Goal: Task Accomplishment & Management: Use online tool/utility

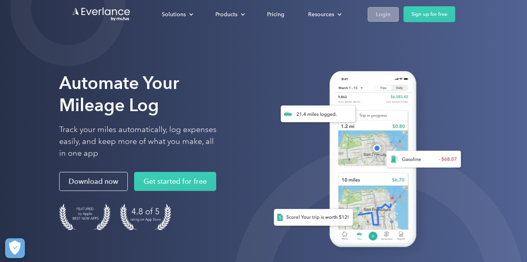
click at [380, 17] on div "Login" at bounding box center [383, 14] width 15 height 10
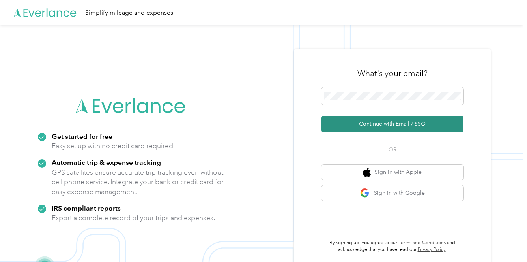
click at [348, 126] on button "Continue with Email / SSO" at bounding box center [393, 124] width 142 height 17
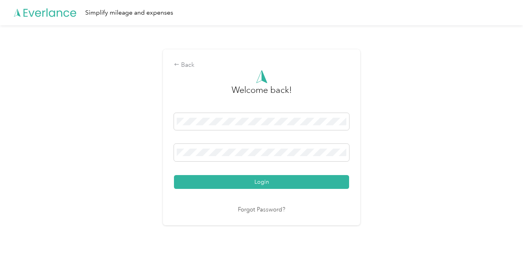
click at [264, 181] on button "Login" at bounding box center [261, 182] width 175 height 14
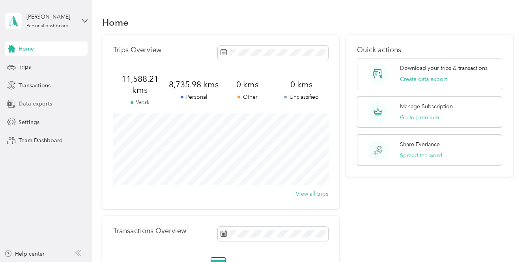
click at [36, 100] on span "Data exports" at bounding box center [36, 103] width 34 height 8
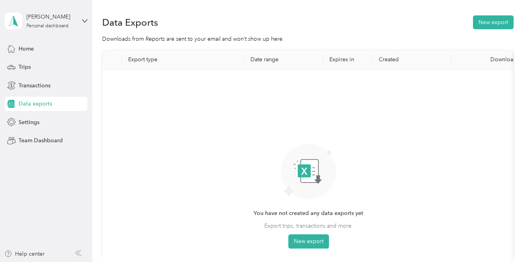
click at [309, 233] on div "You have not created any data exports yet Export trips, transactions and more. …" at bounding box center [309, 162] width 110 height 171
click at [308, 239] on button "New export" at bounding box center [308, 241] width 41 height 14
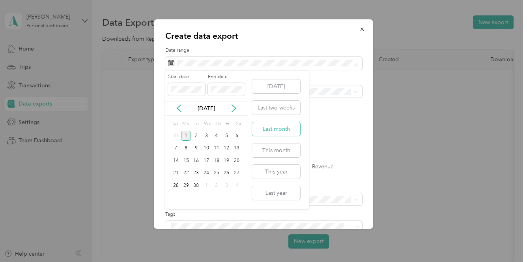
click at [279, 128] on button "Last month" at bounding box center [276, 129] width 48 height 14
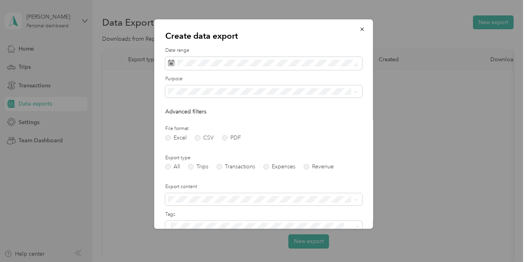
click at [236, 116] on div "Work" at bounding box center [263, 118] width 184 height 8
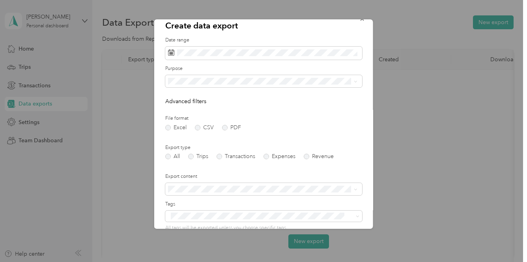
scroll to position [15, 0]
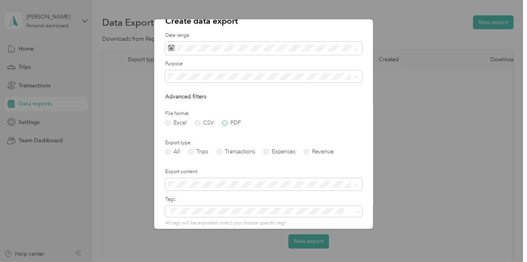
click at [224, 120] on label "PDF" at bounding box center [231, 123] width 19 height 6
click at [191, 150] on label "Trips" at bounding box center [198, 152] width 20 height 6
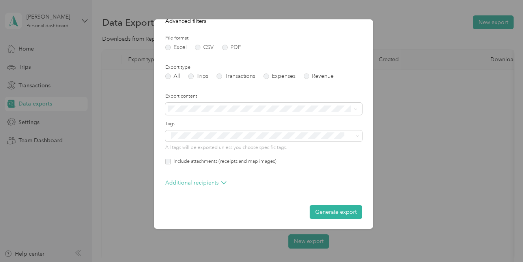
scroll to position [90, 0]
click at [351, 209] on button "Generate export" at bounding box center [336, 212] width 52 height 14
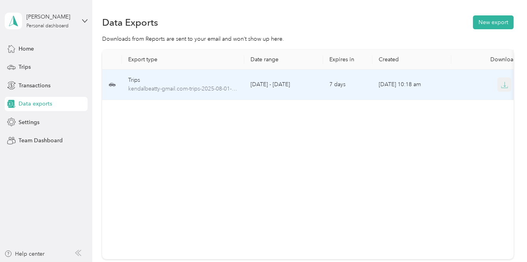
click at [503, 85] on icon "button" at bounding box center [504, 84] width 7 height 7
